Goal: Transaction & Acquisition: Purchase product/service

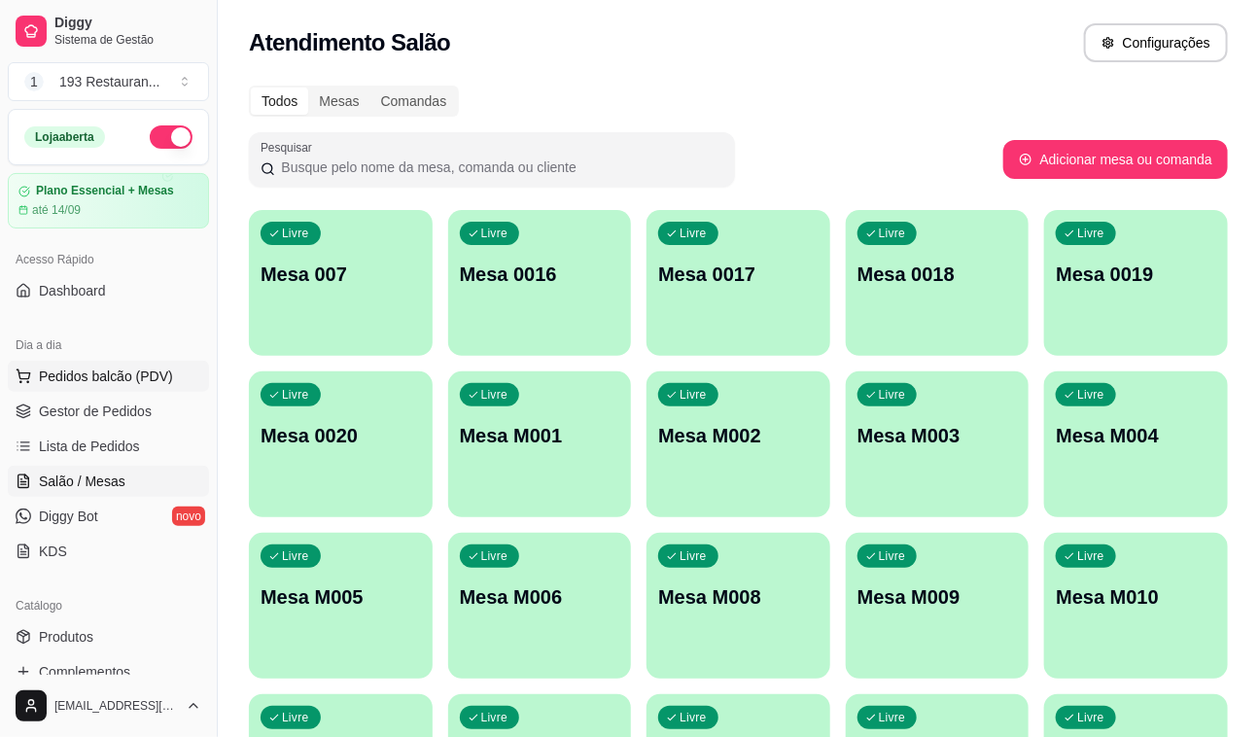
click at [146, 382] on span "Pedidos balcão (PDV)" at bounding box center [106, 375] width 134 height 19
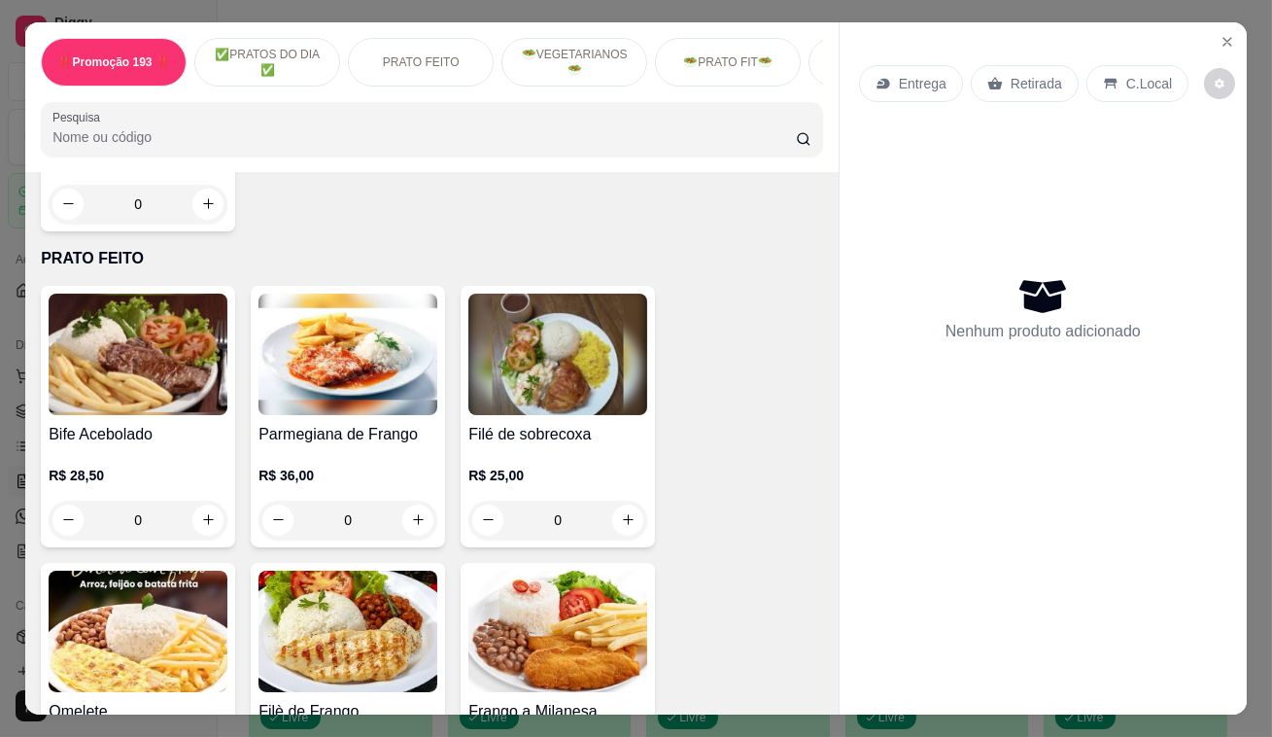
scroll to position [972, 0]
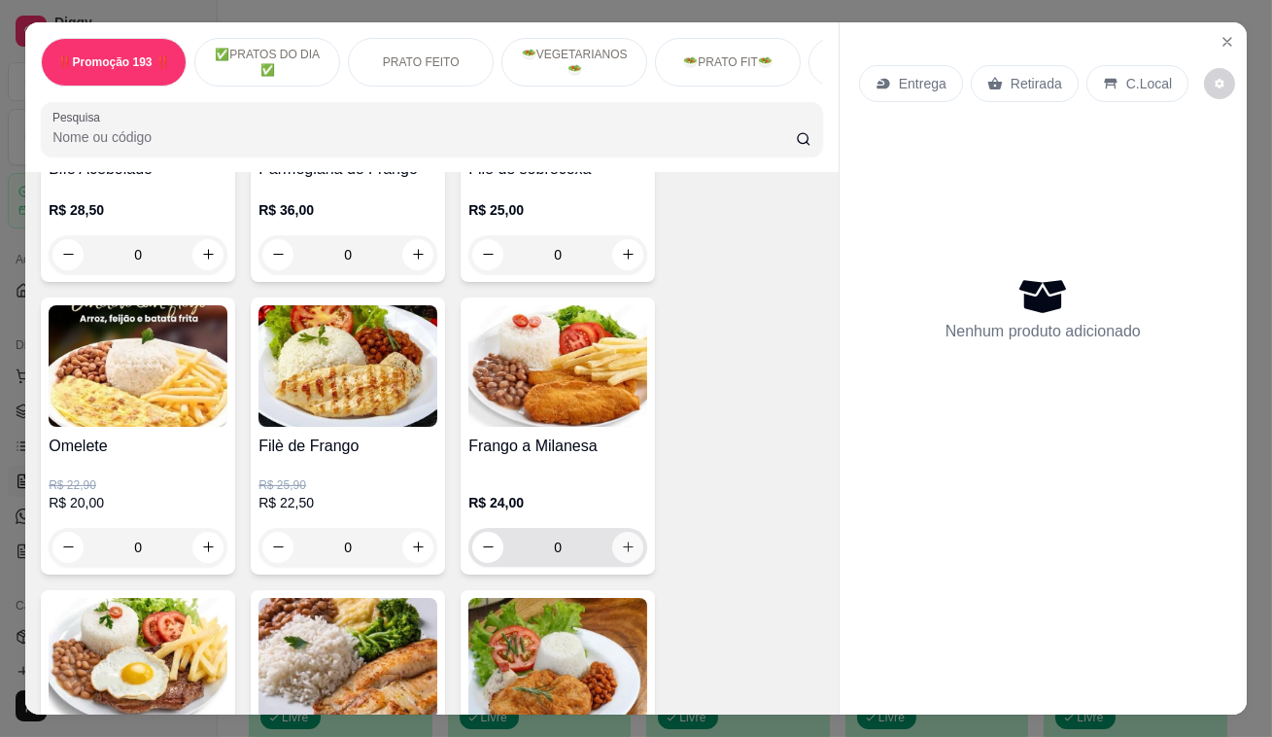
click at [622, 561] on button "increase-product-quantity" at bounding box center [627, 547] width 31 height 31
type input "1"
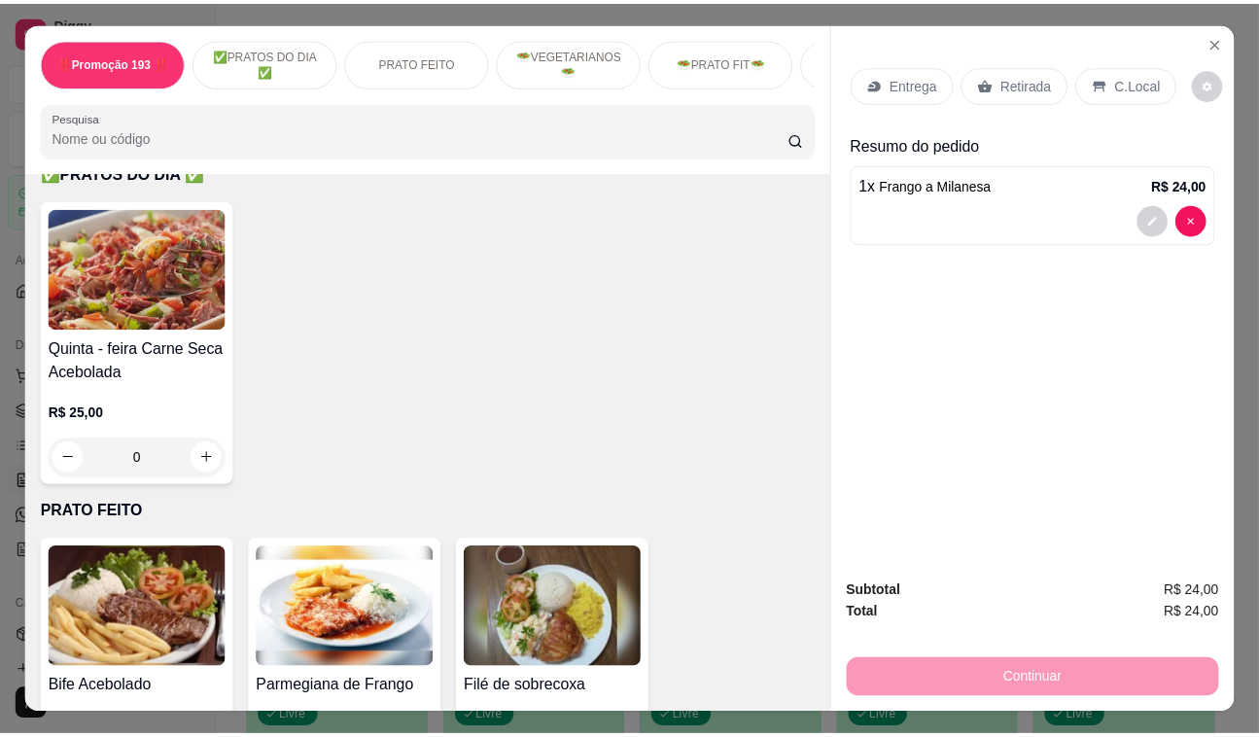
scroll to position [353, 0]
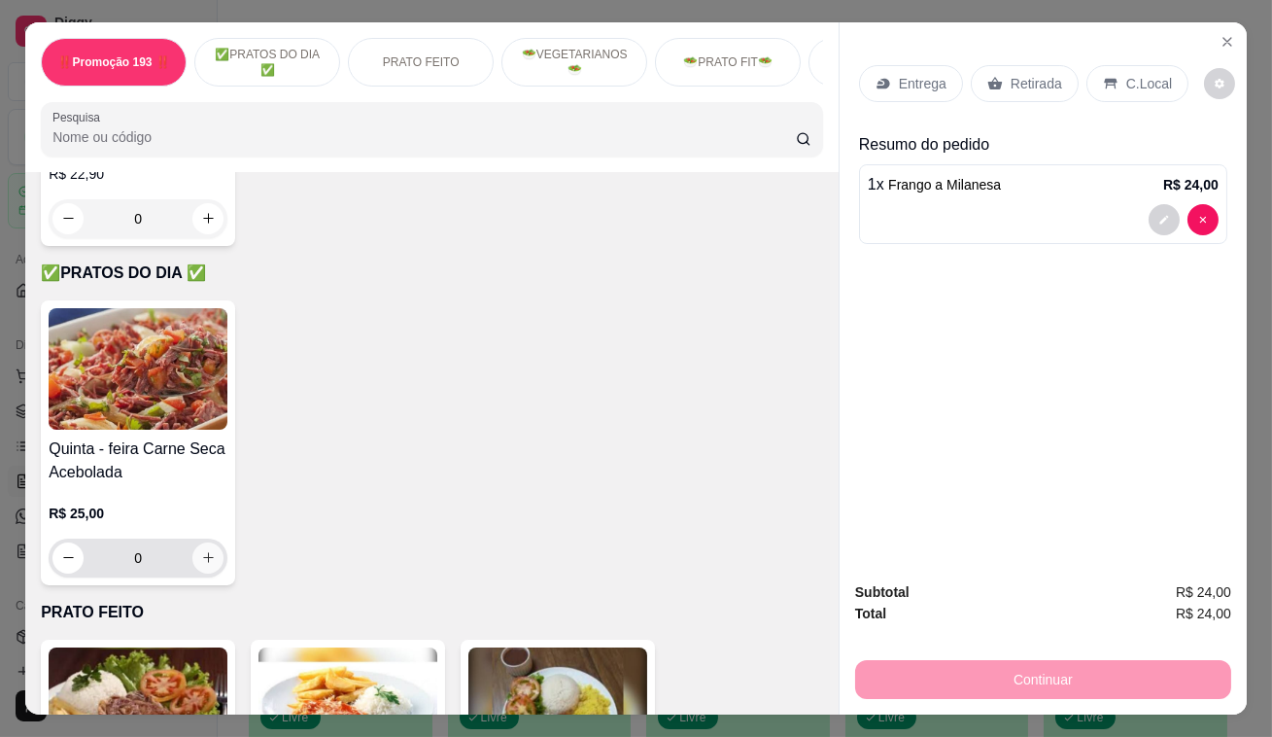
click at [209, 566] on button "increase-product-quantity" at bounding box center [207, 557] width 31 height 31
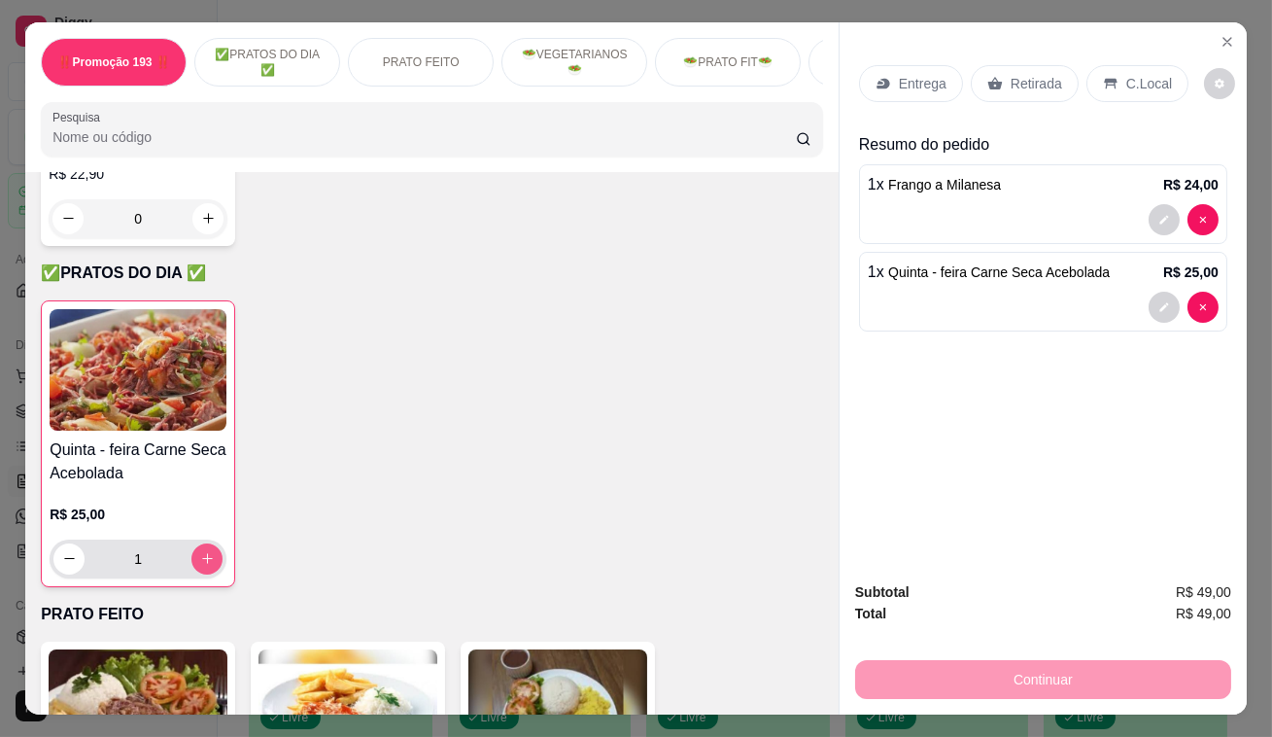
type input "1"
click at [1030, 83] on p "Retirada" at bounding box center [1037, 83] width 52 height 19
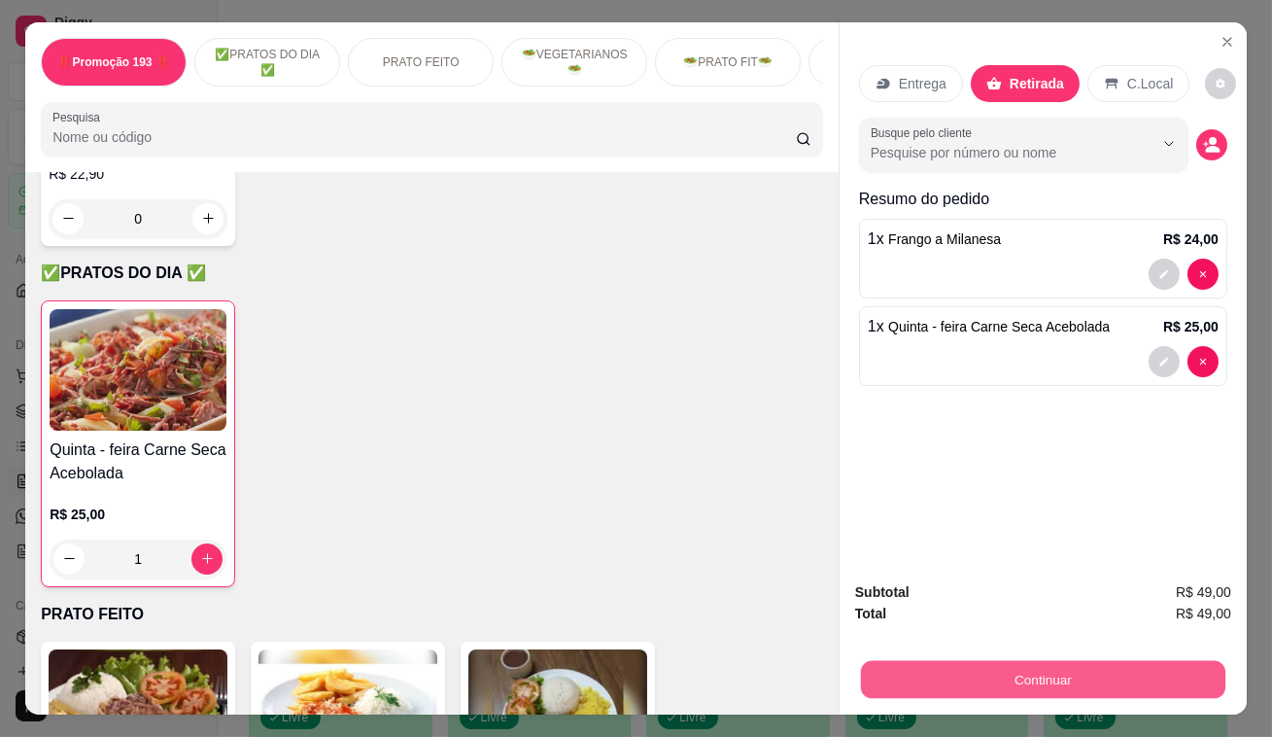
click at [992, 678] on button "Continuar" at bounding box center [1043, 680] width 364 height 38
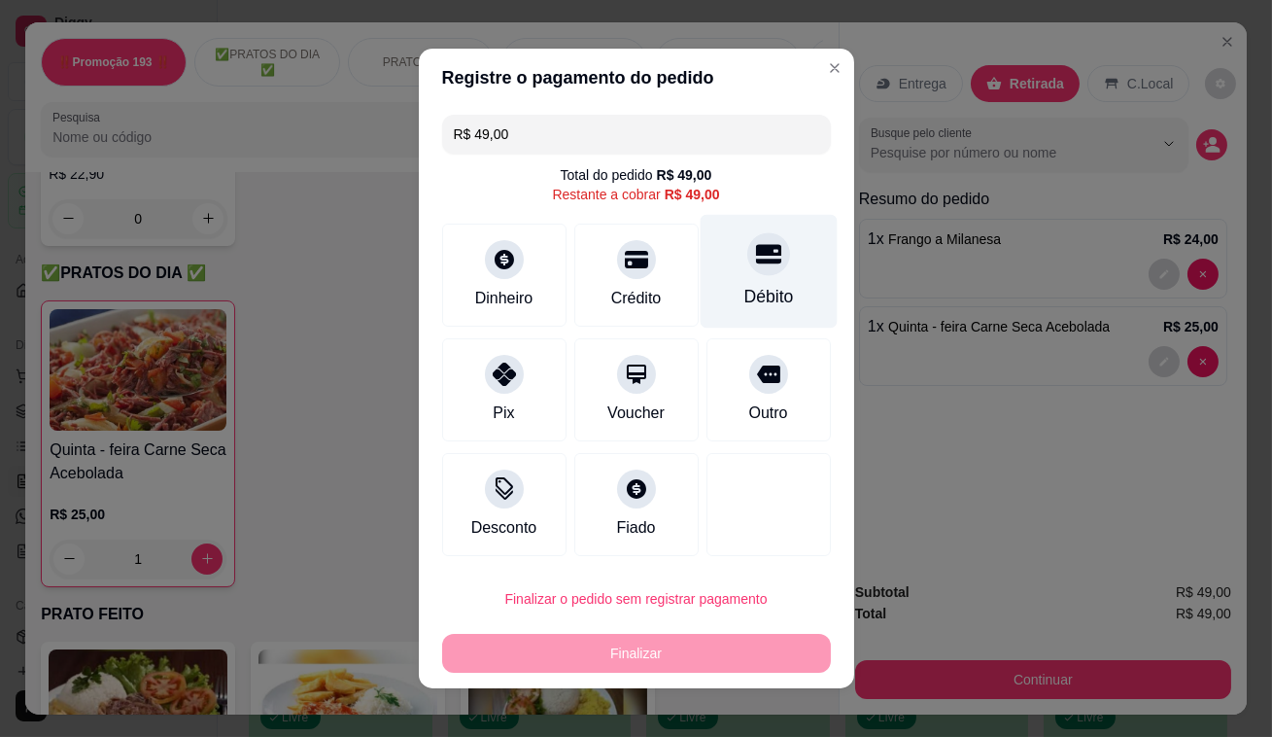
click at [759, 270] on div "Débito" at bounding box center [768, 272] width 137 height 114
type input "R$ 0,00"
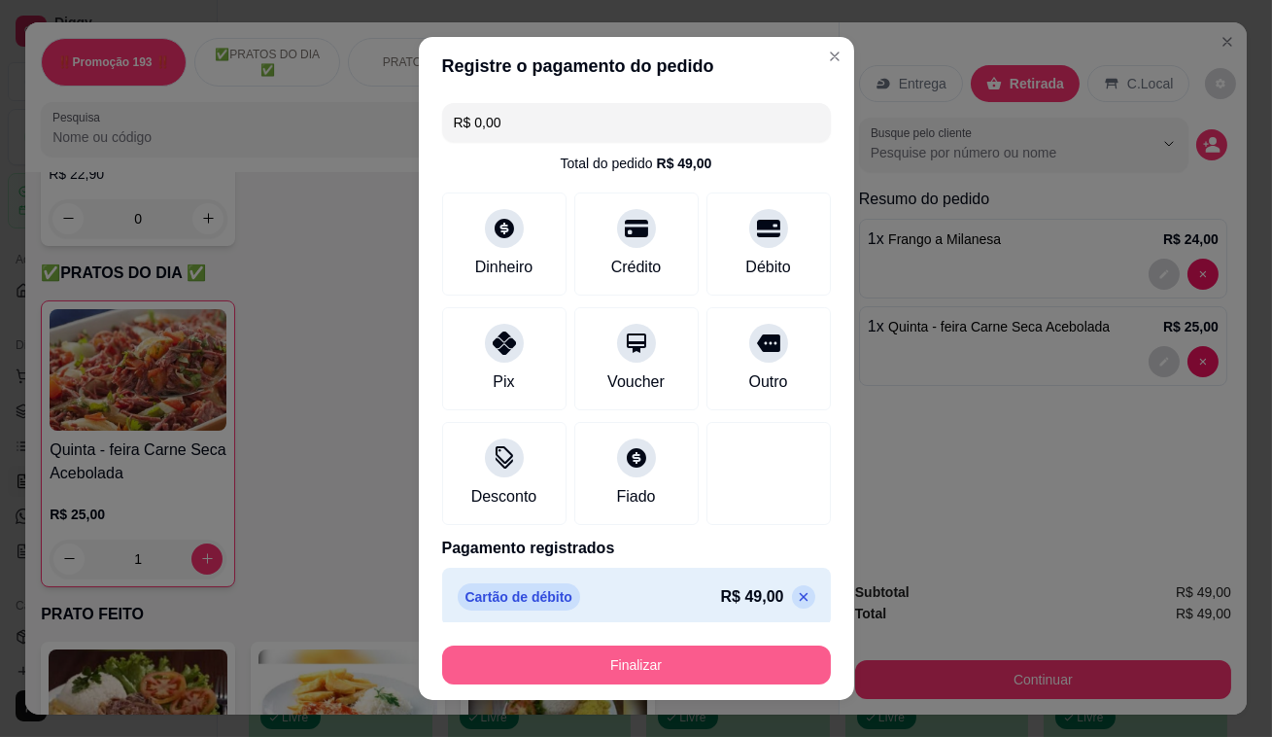
click at [705, 666] on button "Finalizar" at bounding box center [636, 664] width 389 height 39
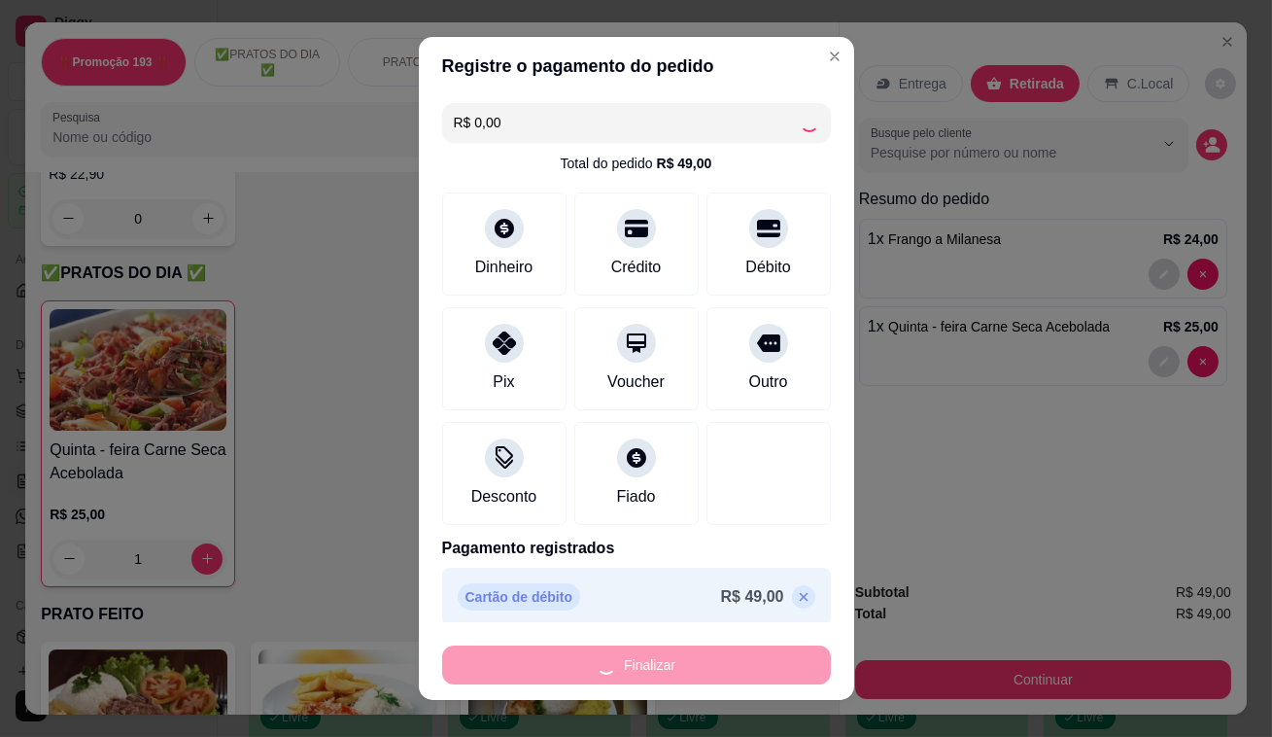
type input "0"
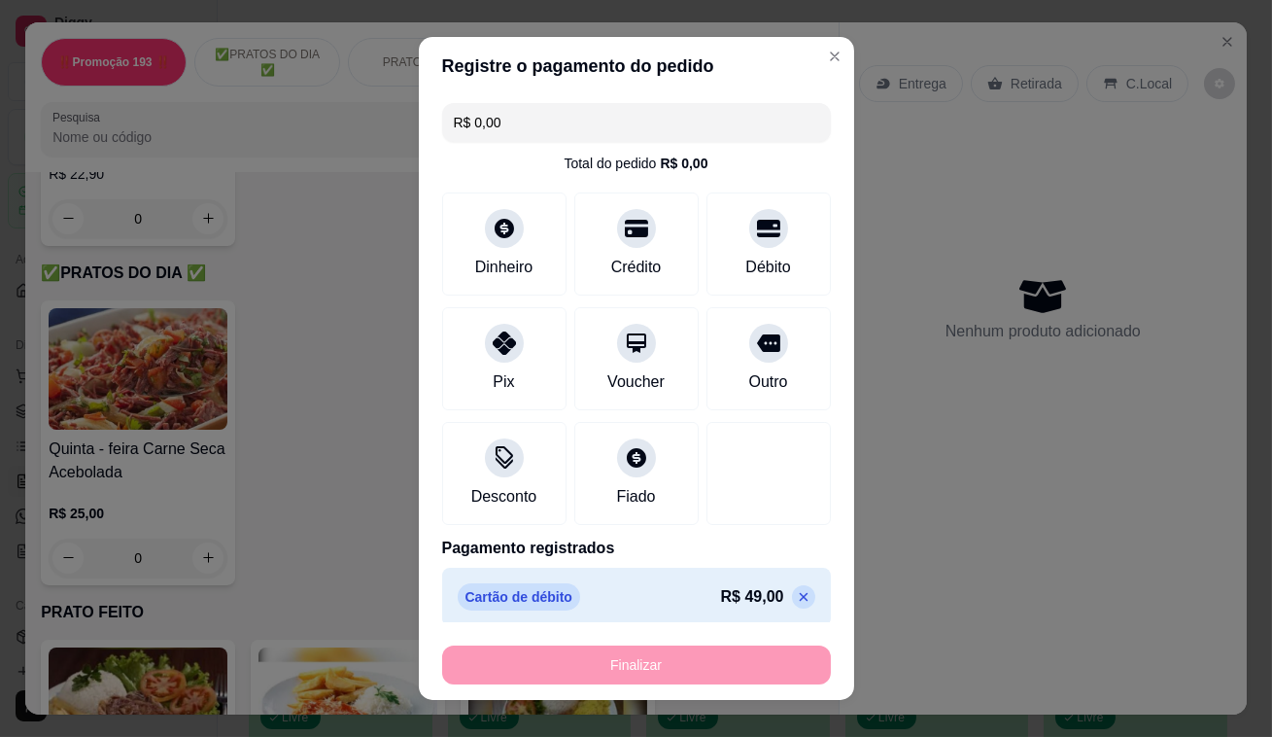
type input "-R$ 49,00"
